Goal: Manage account settings

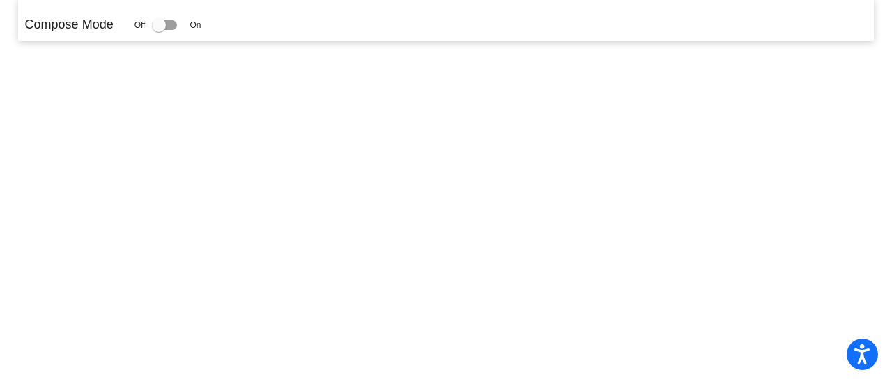
click at [165, 24] on div at bounding box center [159, 25] width 14 height 14
click at [159, 30] on input "checkbox" at bounding box center [158, 30] width 1 height 1
click at [165, 26] on div at bounding box center [159, 25] width 14 height 14
click at [159, 30] on input "checkbox" at bounding box center [158, 30] width 1 height 1
click at [159, 26] on div at bounding box center [159, 25] width 14 height 14
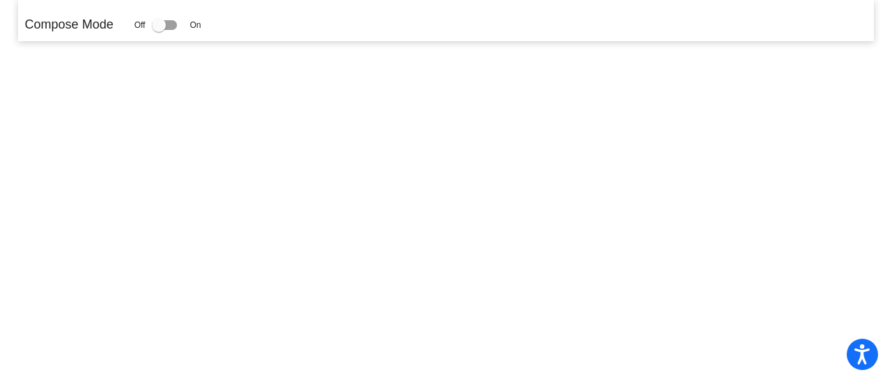
click at [159, 30] on input "checkbox" at bounding box center [158, 30] width 1 height 1
checkbox input "true"
click at [155, 26] on div at bounding box center [159, 25] width 14 height 14
click at [158, 30] on input "checkbox" at bounding box center [158, 30] width 1 height 1
click at [163, 26] on div at bounding box center [159, 25] width 14 height 14
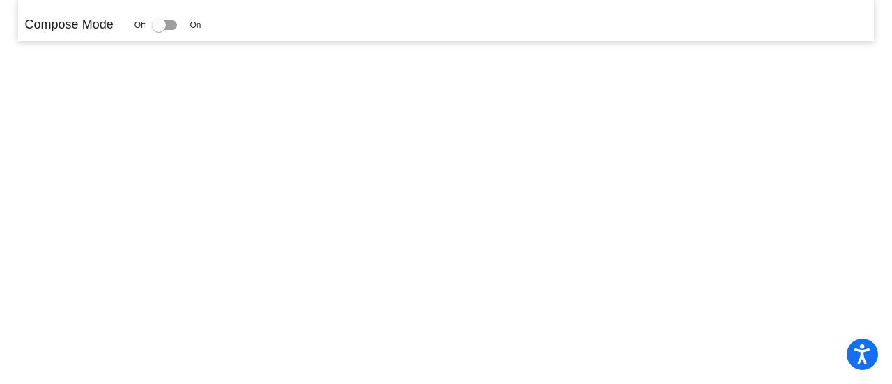
click at [159, 30] on input "checkbox" at bounding box center [158, 30] width 1 height 1
click at [211, 24] on div "Compose Mode Off On" at bounding box center [446, 24] width 843 height 19
click at [198, 24] on span "On" at bounding box center [195, 25] width 11 height 13
click at [163, 29] on div at bounding box center [159, 25] width 14 height 14
click at [159, 30] on input "checkbox" at bounding box center [158, 30] width 1 height 1
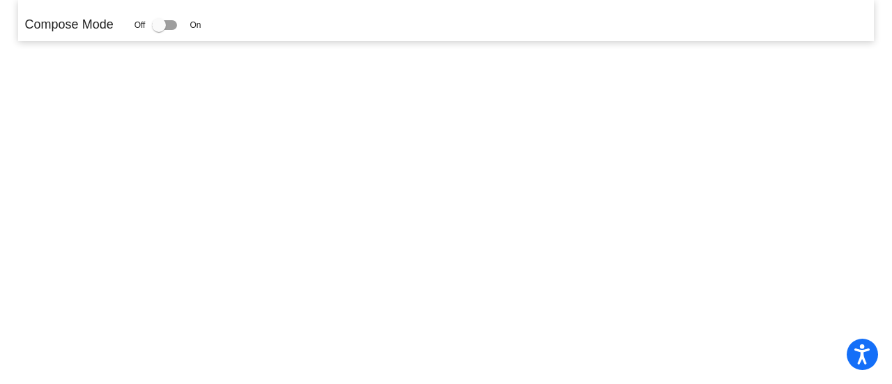
click at [53, 21] on p "Compose Mode" at bounding box center [69, 24] width 89 height 19
click at [169, 26] on div at bounding box center [164, 25] width 25 height 10
click at [159, 30] on input "checkbox" at bounding box center [158, 30] width 1 height 1
drag, startPoint x: 169, startPoint y: 26, endPoint x: 198, endPoint y: 27, distance: 29.3
click at [198, 27] on div "Off On" at bounding box center [168, 25] width 67 height 17
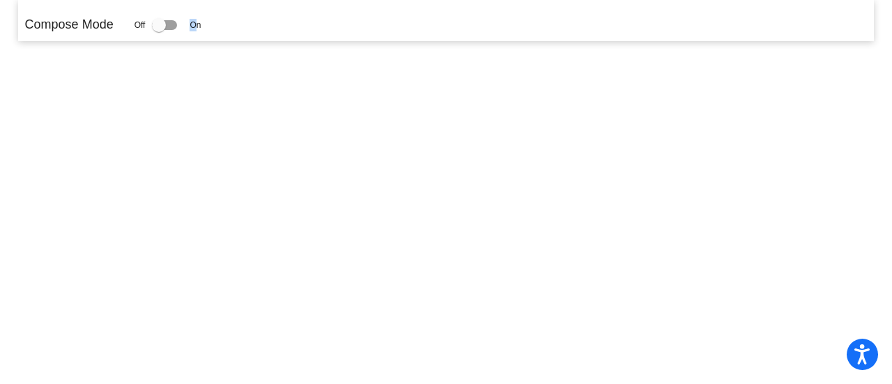
click at [174, 24] on div at bounding box center [164, 25] width 25 height 10
click at [159, 30] on input "checkbox" at bounding box center [158, 30] width 1 height 1
checkbox input "true"
click at [142, 23] on span "Off" at bounding box center [140, 25] width 11 height 13
